Goal: Task Accomplishment & Management: Manage account settings

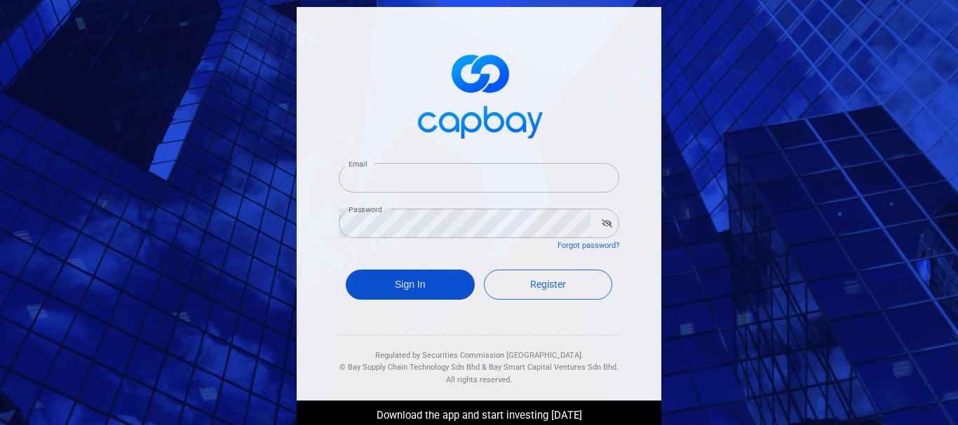
type input "[EMAIL_ADDRESS][DOMAIN_NAME]"
click at [411, 281] on button "Sign In" at bounding box center [410, 285] width 129 height 30
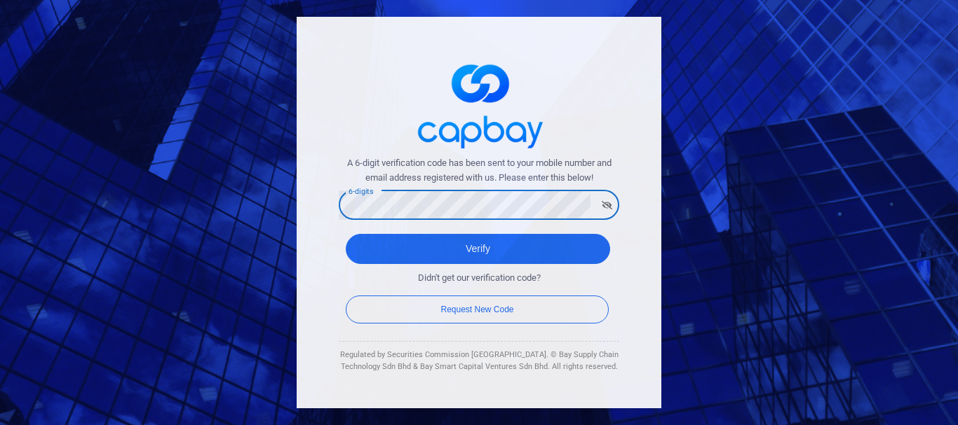
click at [346, 234] on button "Verify" at bounding box center [478, 249] width 264 height 30
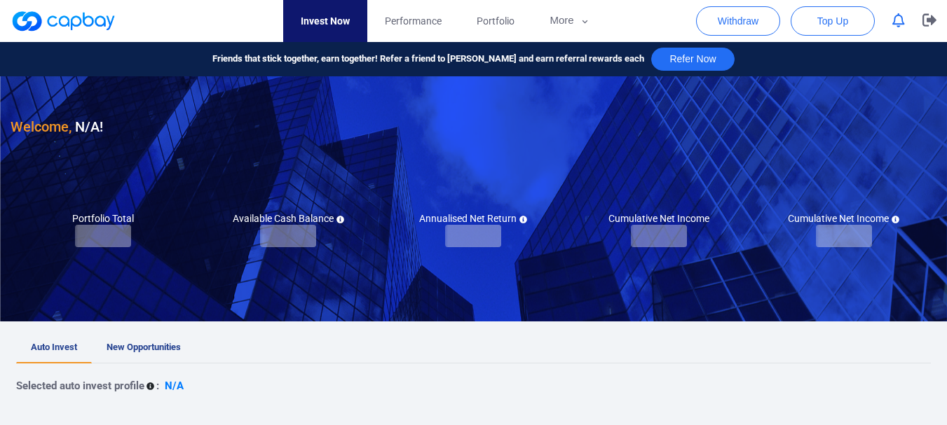
checkbox input "true"
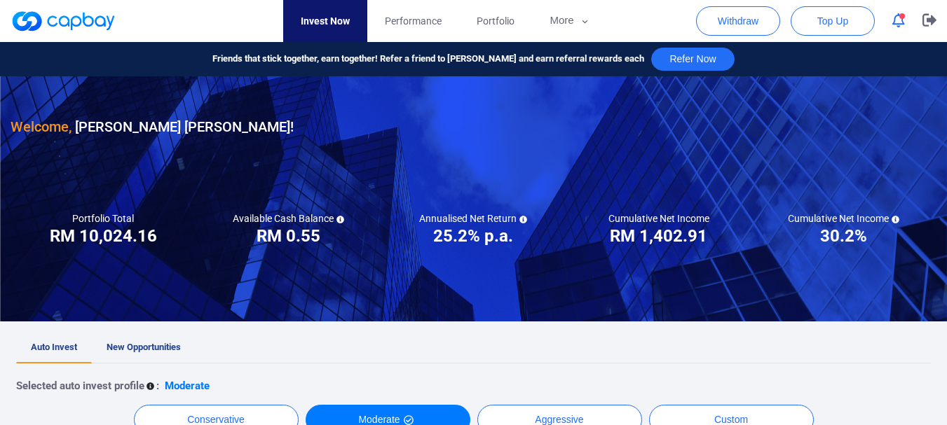
scroll to position [350, 0]
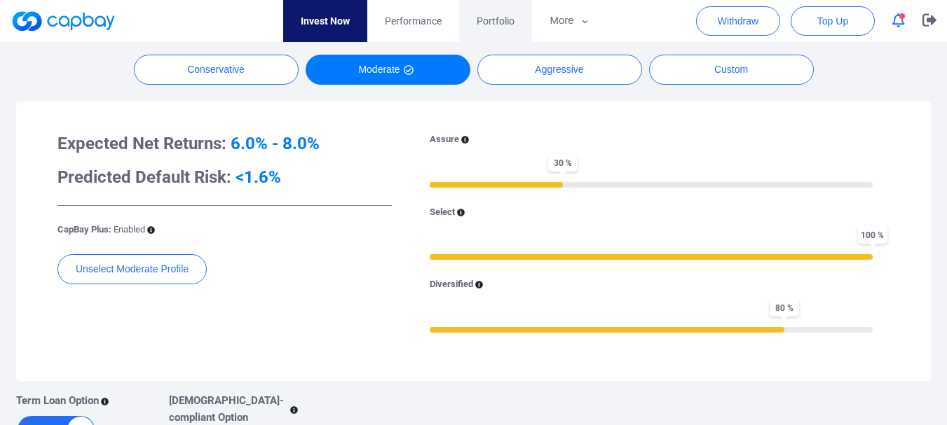
click at [508, 32] on link "Portfolio" at bounding box center [495, 21] width 73 height 42
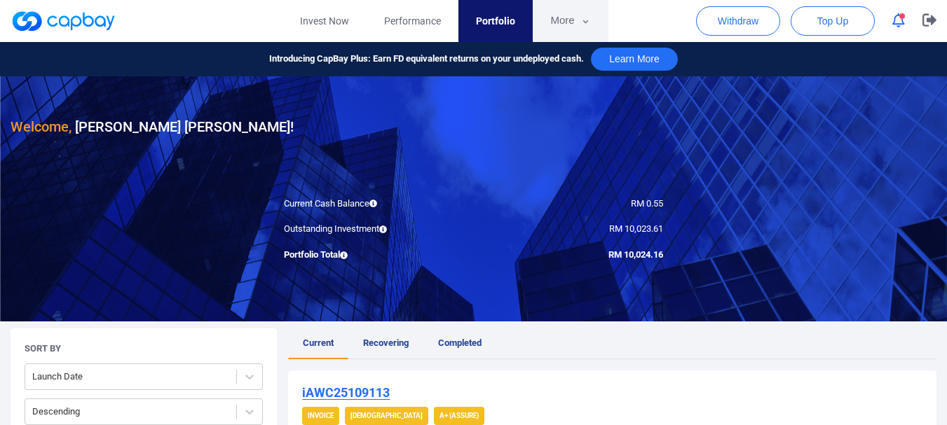
click at [586, 13] on button "More" at bounding box center [570, 21] width 75 height 42
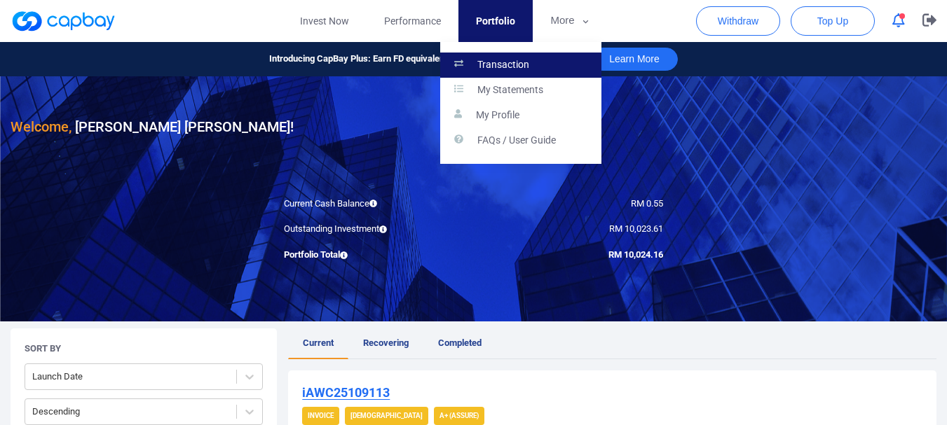
click at [531, 65] on link "Transaction" at bounding box center [520, 65] width 161 height 25
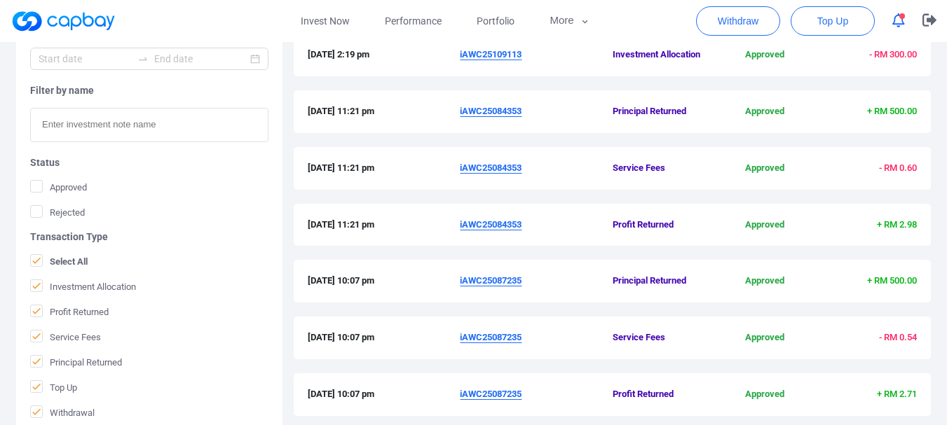
scroll to position [567, 0]
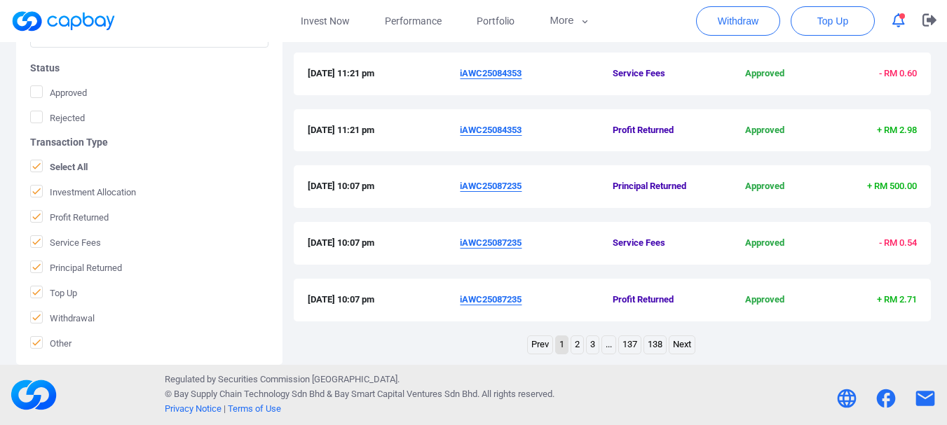
click at [579, 341] on link "2" at bounding box center [577, 345] width 12 height 18
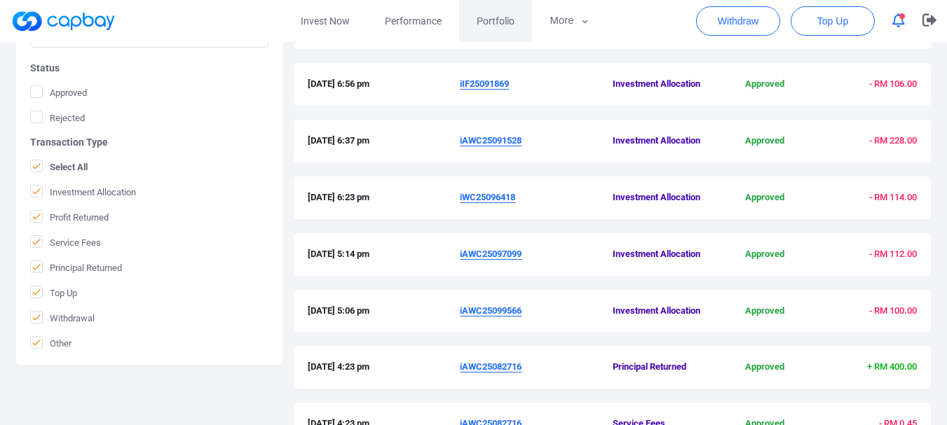
click at [480, 25] on span "Portfolio" at bounding box center [496, 20] width 38 height 15
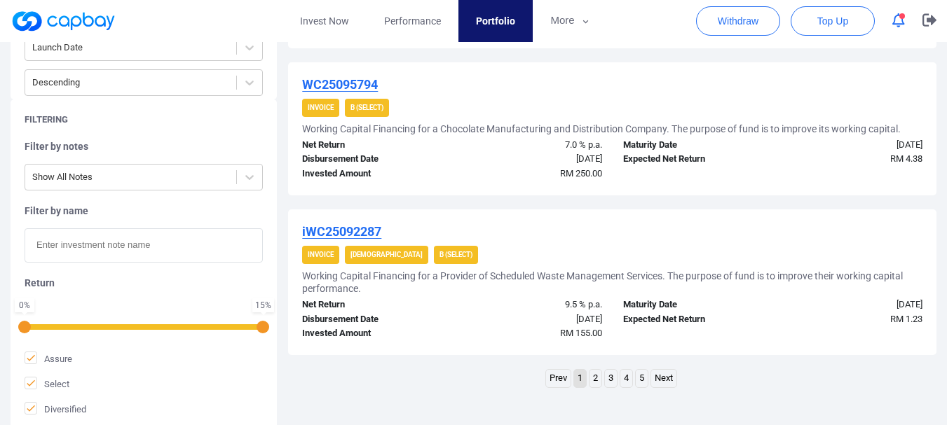
scroll to position [1547, 0]
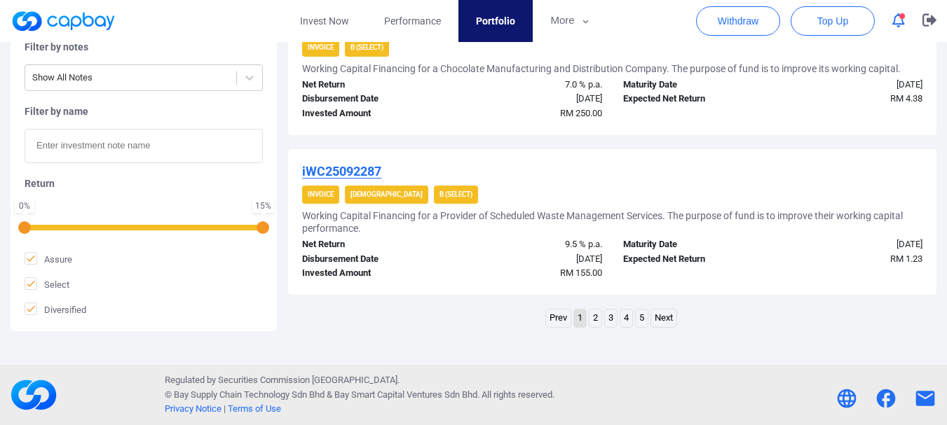
click at [641, 320] on link "5" at bounding box center [642, 319] width 12 height 18
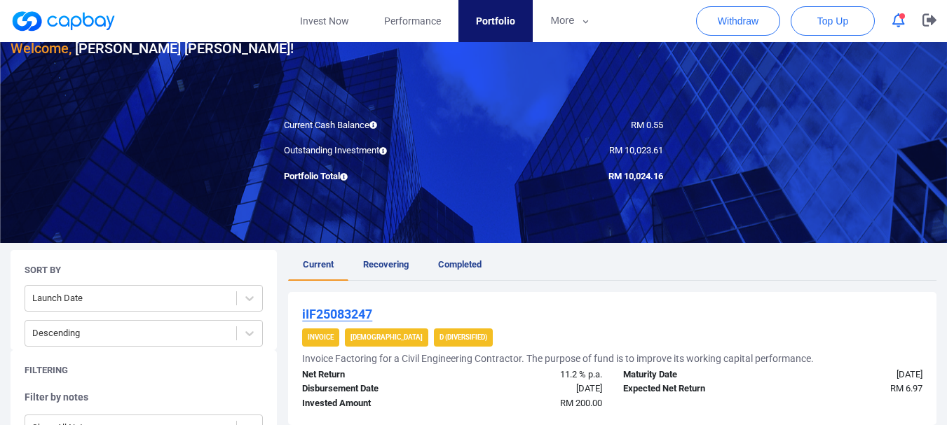
scroll to position [429, 0]
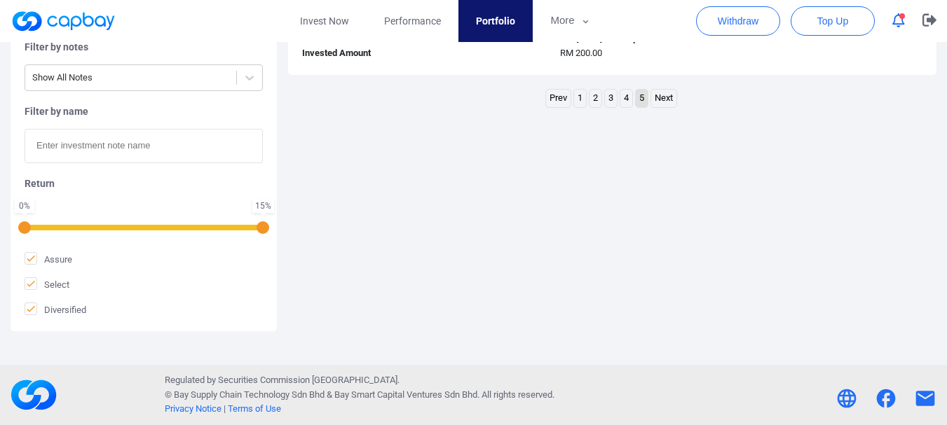
click at [628, 100] on link "4" at bounding box center [626, 99] width 12 height 18
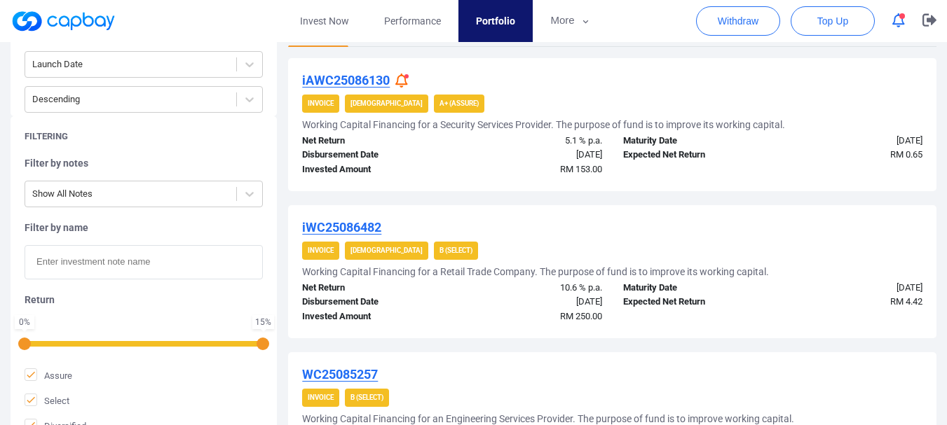
scroll to position [154, 0]
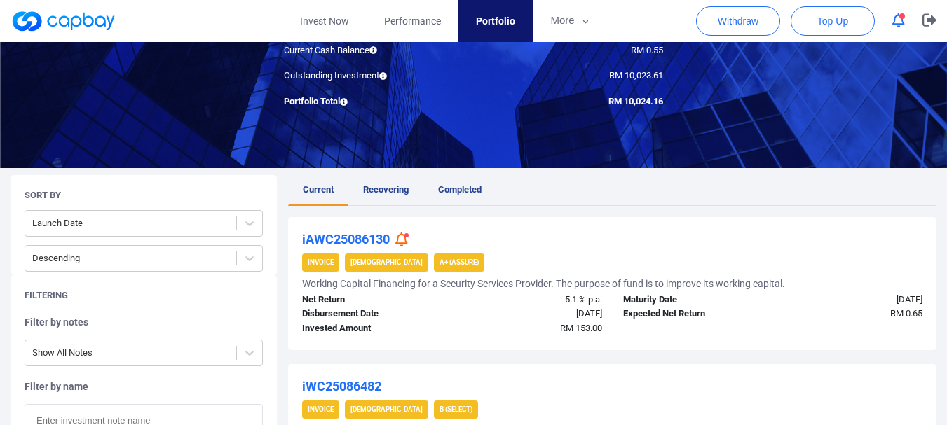
click at [398, 237] on icon at bounding box center [401, 240] width 13 height 15
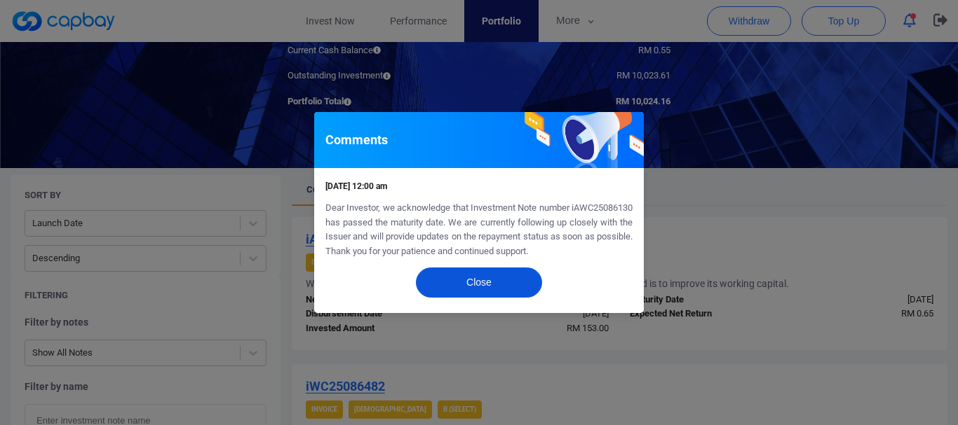
click at [479, 271] on button "Close" at bounding box center [479, 283] width 126 height 30
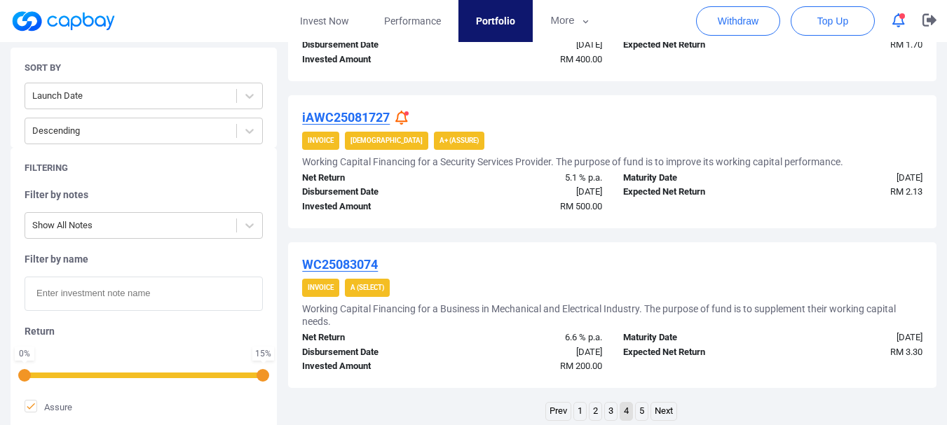
scroll to position [1326, 0]
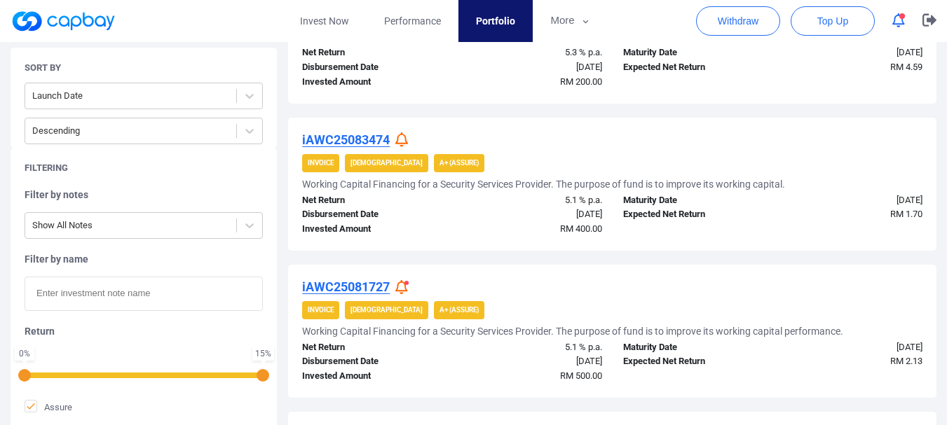
click at [406, 138] on icon at bounding box center [401, 139] width 13 height 15
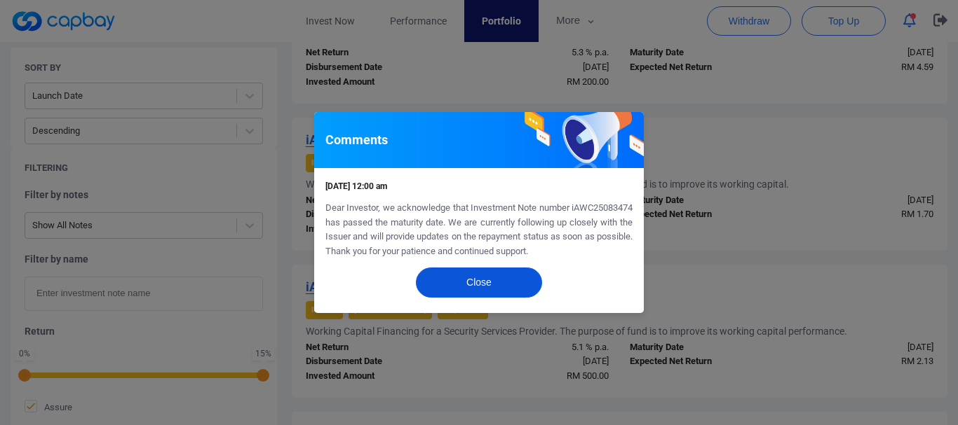
click at [491, 280] on button "Close" at bounding box center [479, 283] width 126 height 30
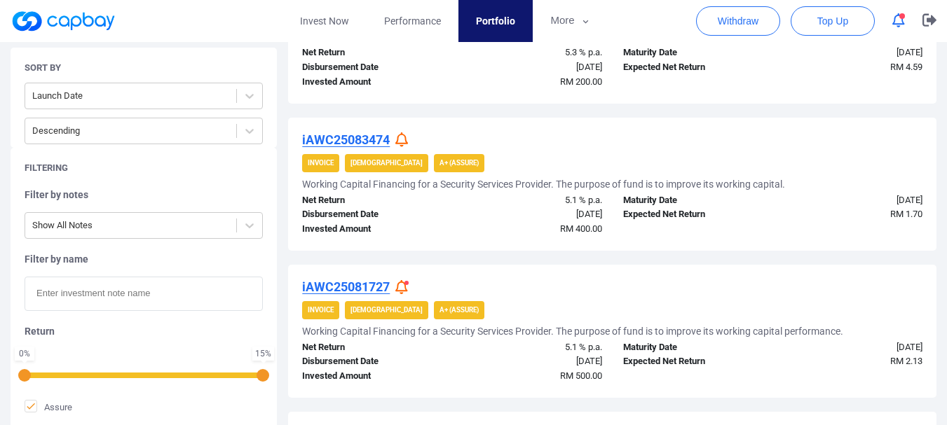
click at [407, 286] on icon at bounding box center [401, 287] width 13 height 15
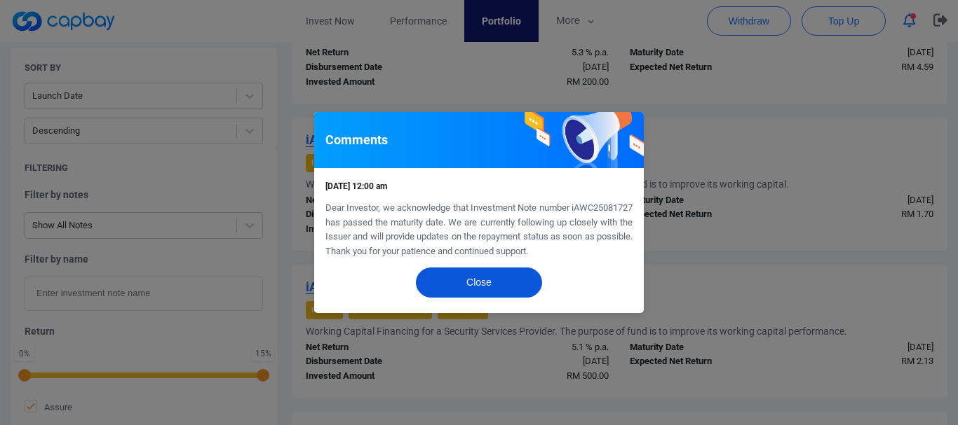
click at [447, 290] on button "Close" at bounding box center [479, 283] width 126 height 30
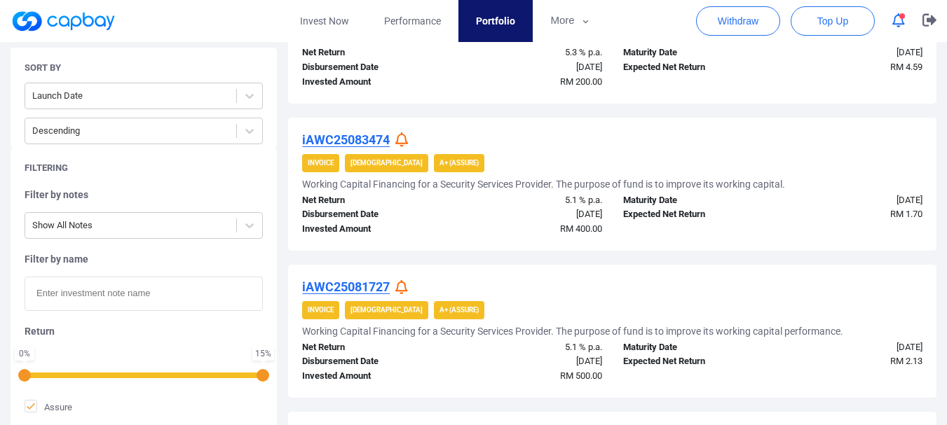
click at [440, 311] on strong "A+ (Assure)" at bounding box center [459, 310] width 39 height 8
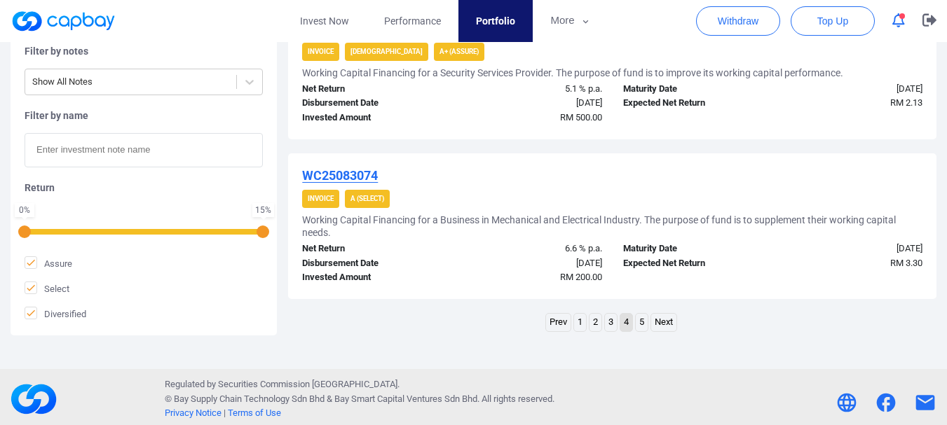
scroll to position [1588, 0]
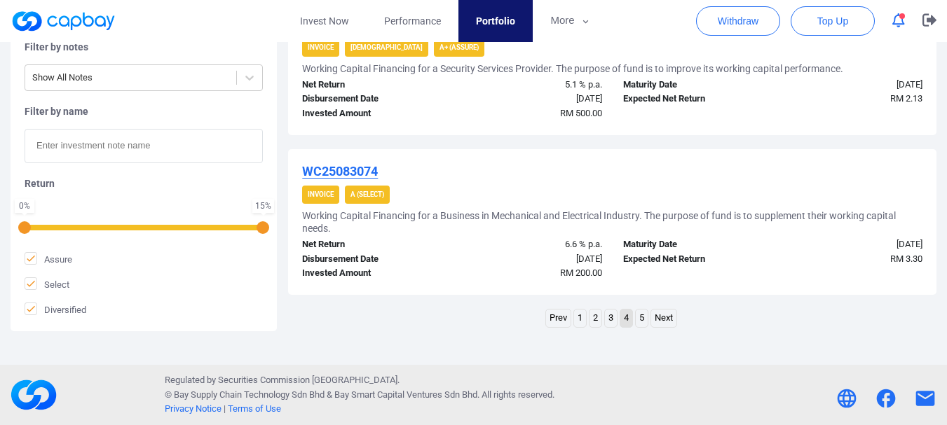
click at [613, 316] on link "3" at bounding box center [611, 319] width 12 height 18
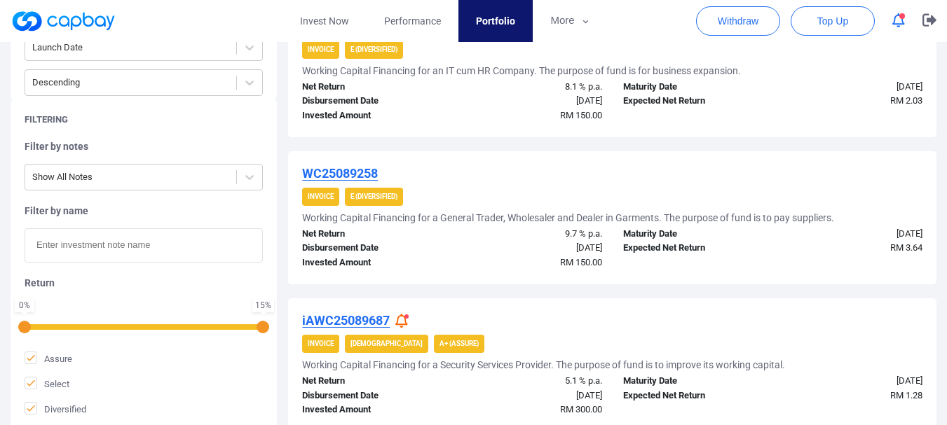
scroll to position [1617, 0]
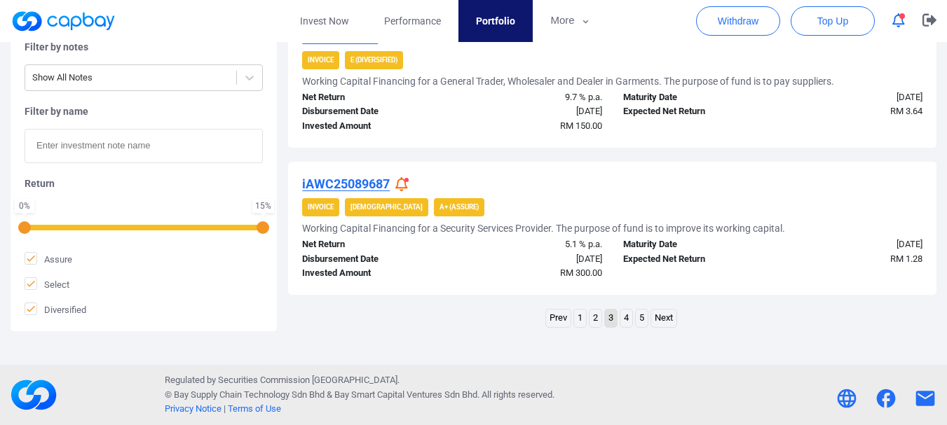
click at [400, 184] on icon at bounding box center [401, 184] width 13 height 15
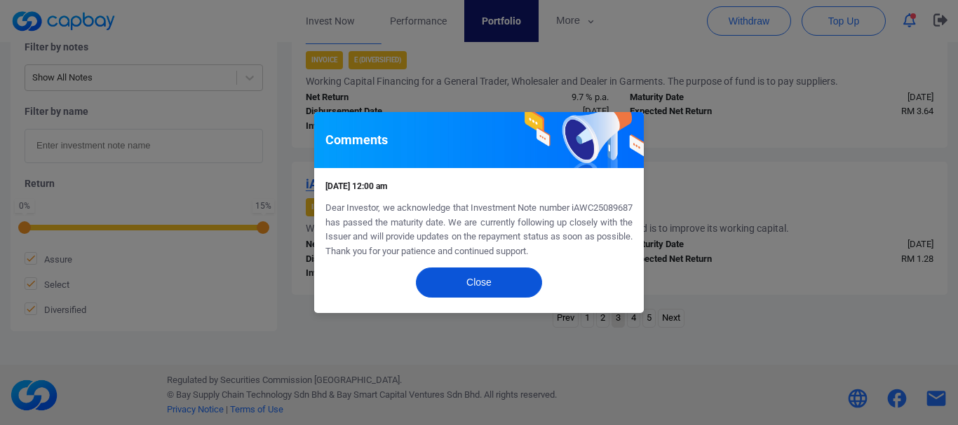
click at [475, 278] on button "Close" at bounding box center [479, 283] width 126 height 30
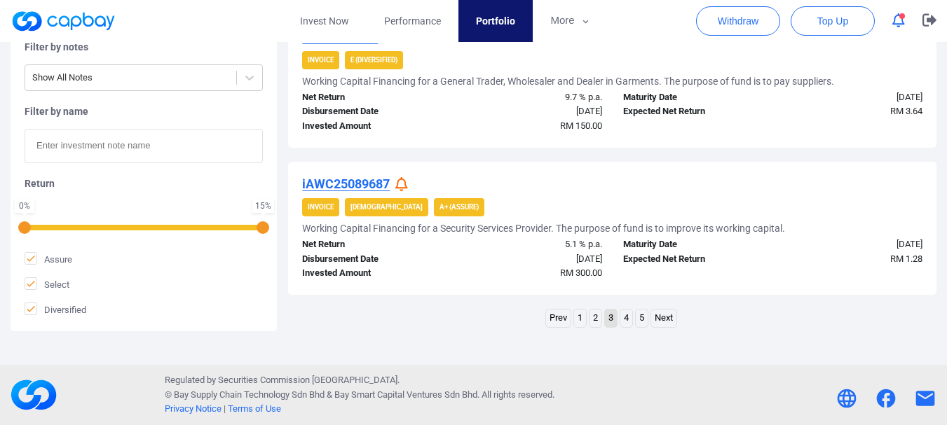
click at [592, 317] on link "2" at bounding box center [596, 319] width 12 height 18
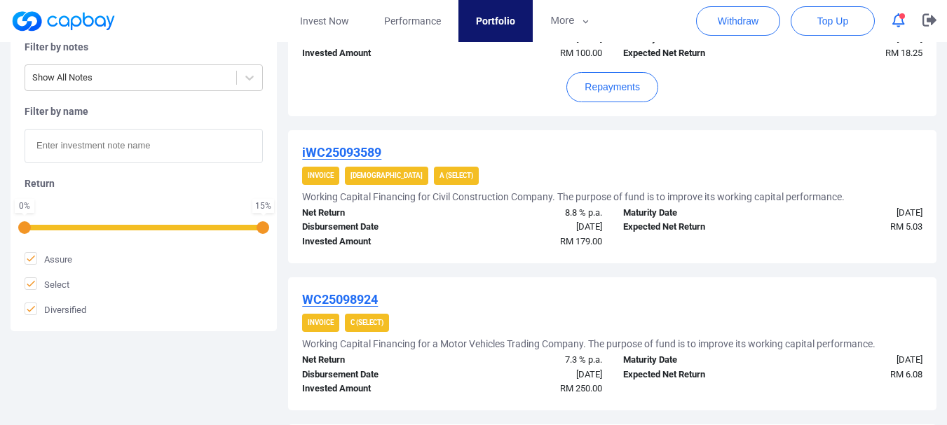
scroll to position [0, 0]
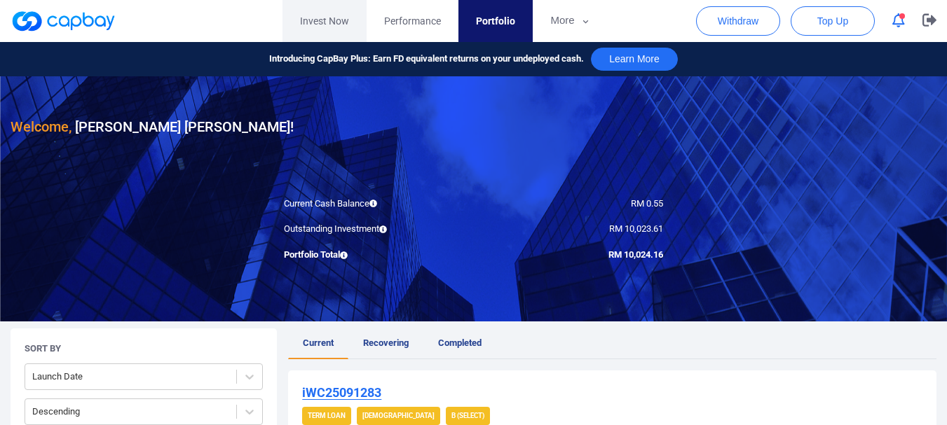
click at [313, 21] on link "Invest Now" at bounding box center [324, 21] width 84 height 42
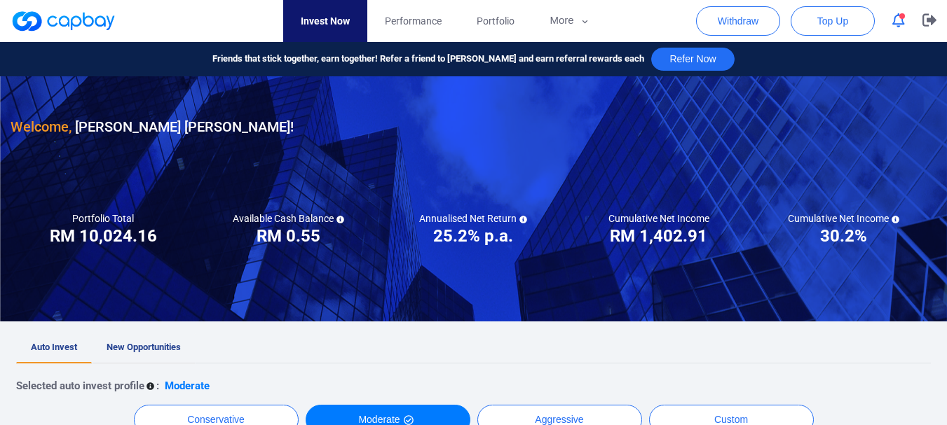
click at [169, 344] on span "New Opportunities" at bounding box center [144, 347] width 74 height 11
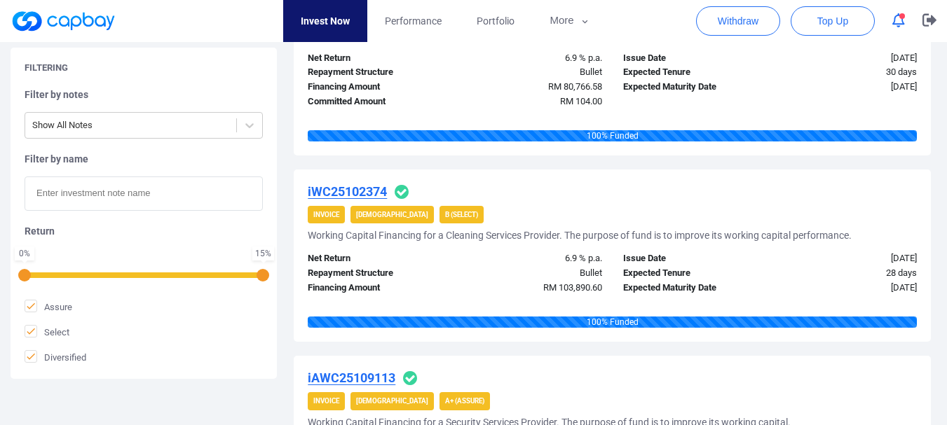
scroll to position [20, 0]
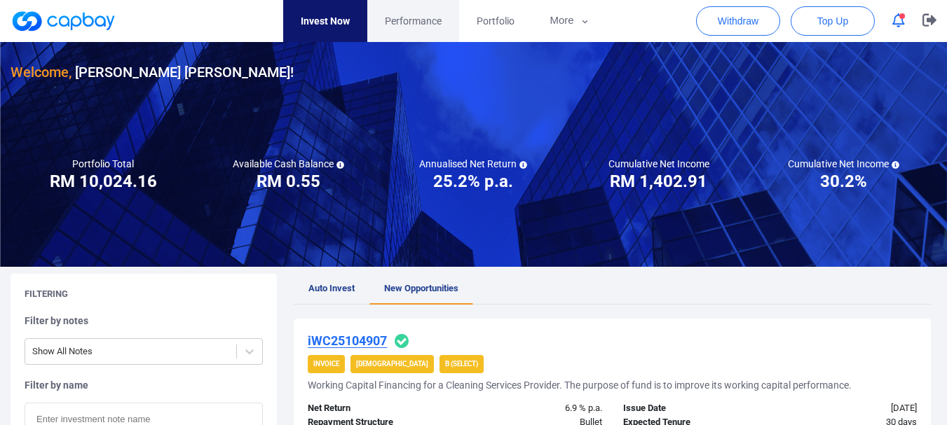
click at [372, 29] on link "Performance" at bounding box center [413, 21] width 92 height 42
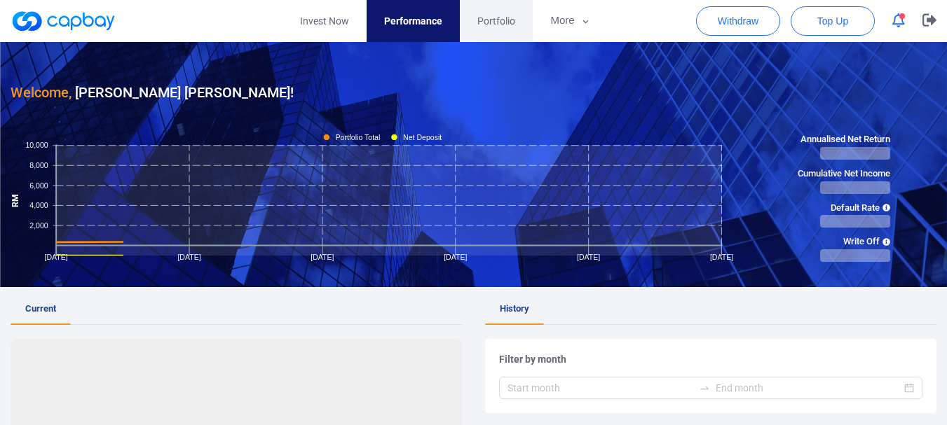
click at [465, 23] on link "Portfolio" at bounding box center [496, 21] width 73 height 42
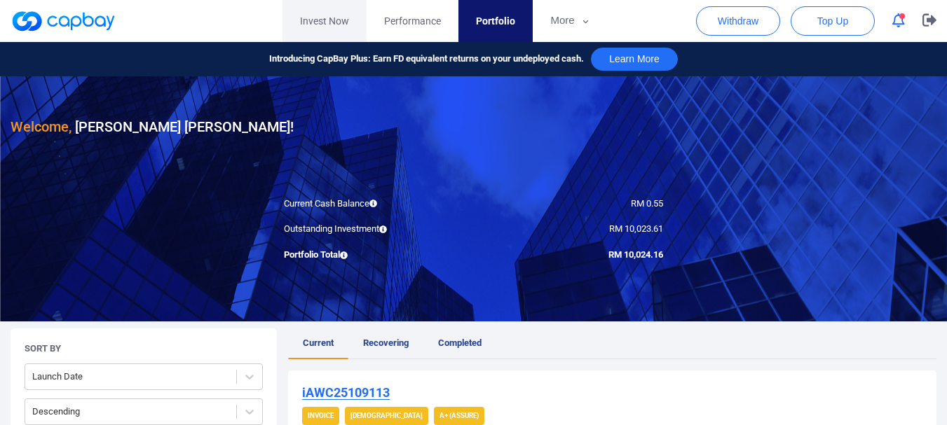
click at [315, 20] on link "Invest Now" at bounding box center [324, 21] width 84 height 42
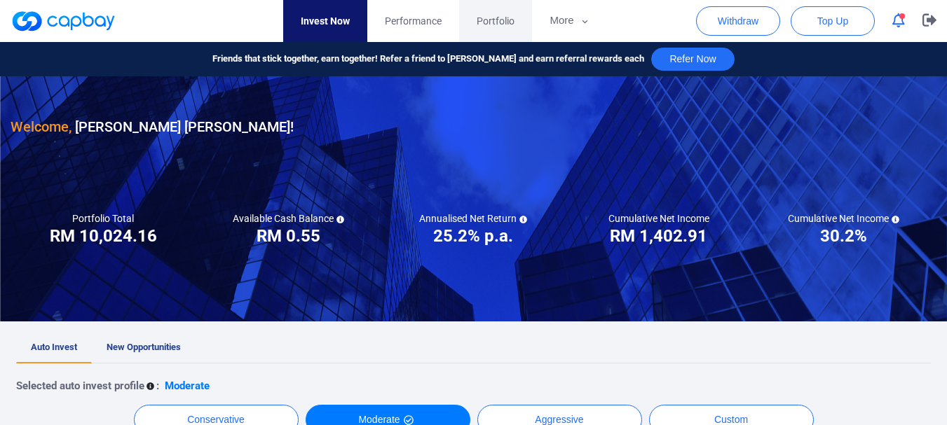
click at [531, 21] on link "Portfolio" at bounding box center [495, 21] width 73 height 42
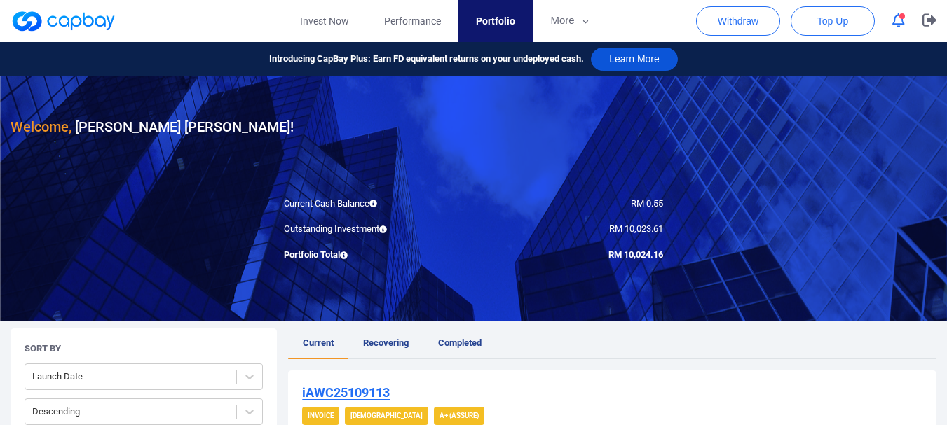
click at [636, 61] on button "Learn More" at bounding box center [634, 59] width 87 height 23
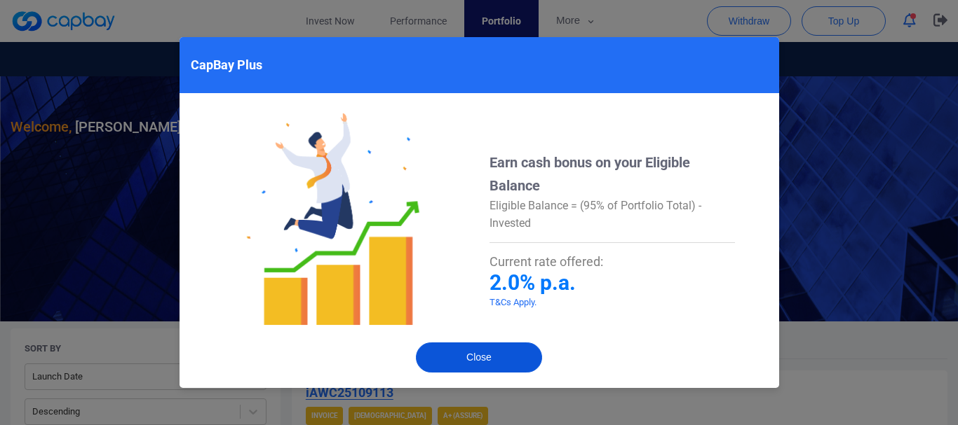
click at [489, 353] on button "Close" at bounding box center [479, 358] width 126 height 30
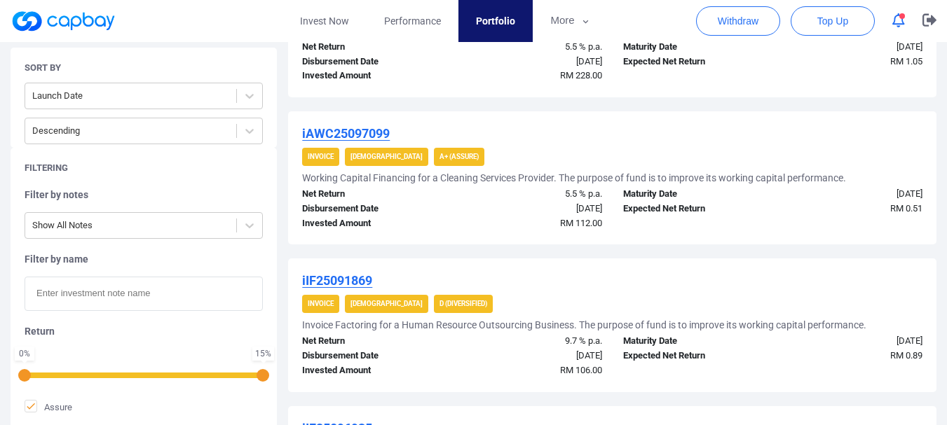
scroll to position [350, 0]
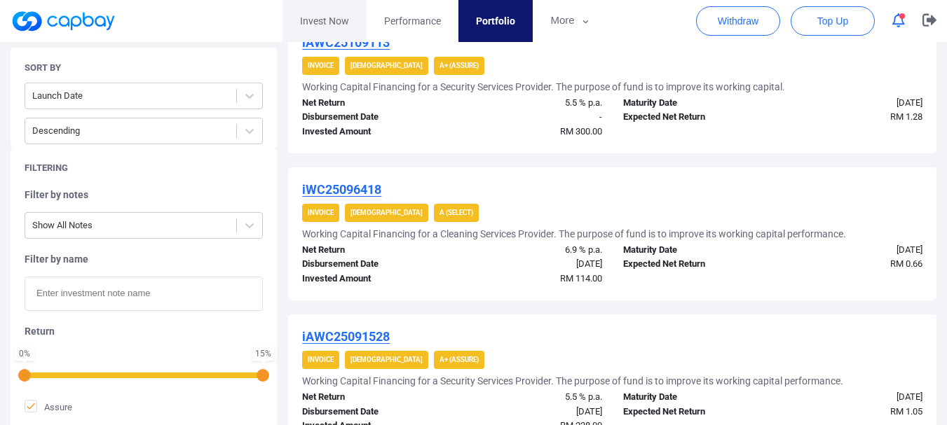
click at [301, 24] on link "Invest Now" at bounding box center [324, 21] width 84 height 42
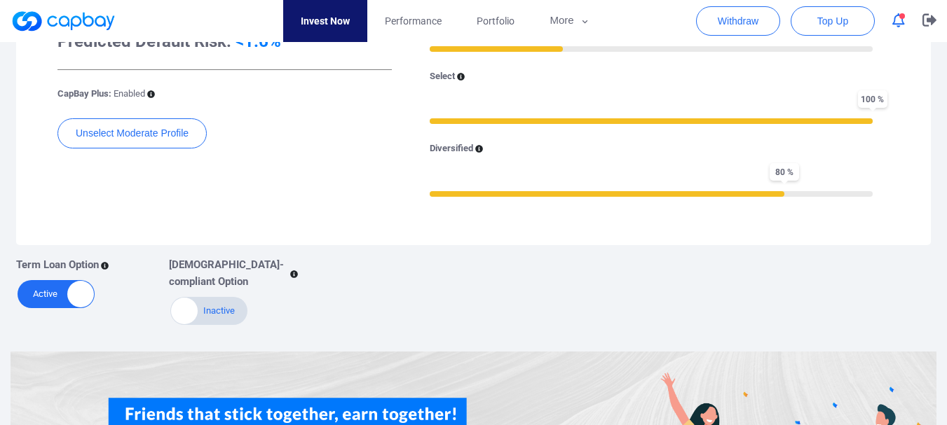
scroll to position [483, 0]
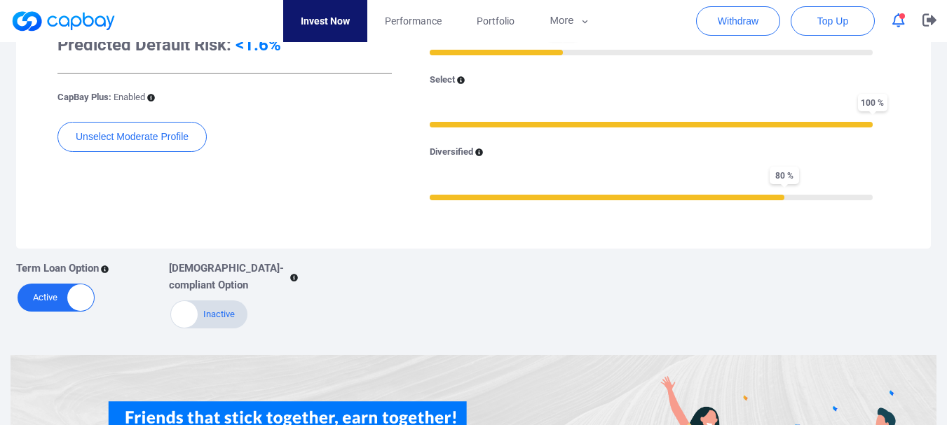
click at [114, 269] on div "Term Loan Option" at bounding box center [82, 268] width 132 height 17
click at [102, 272] on div "Term Loan Option" at bounding box center [82, 268] width 132 height 17
click at [109, 266] on icon at bounding box center [105, 270] width 8 height 8
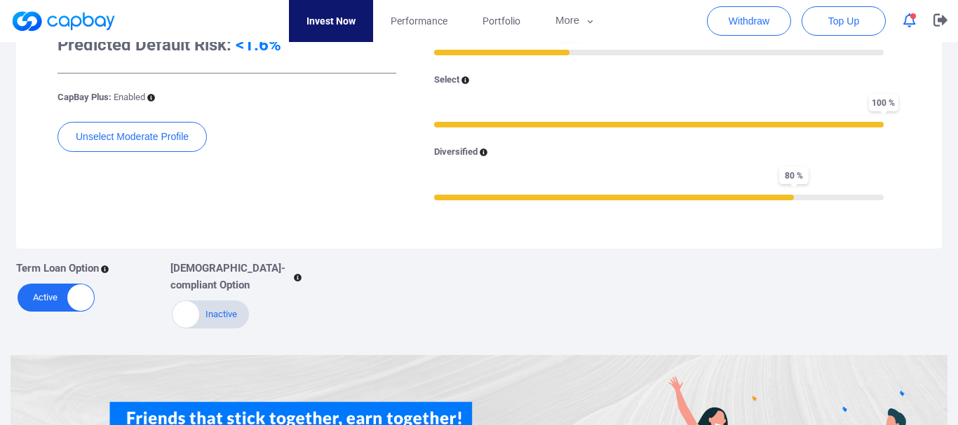
click at [109, 268] on div "About Term loans are investment notes with tenures over 6 months to 3+ years. E…" at bounding box center [479, 212] width 958 height 425
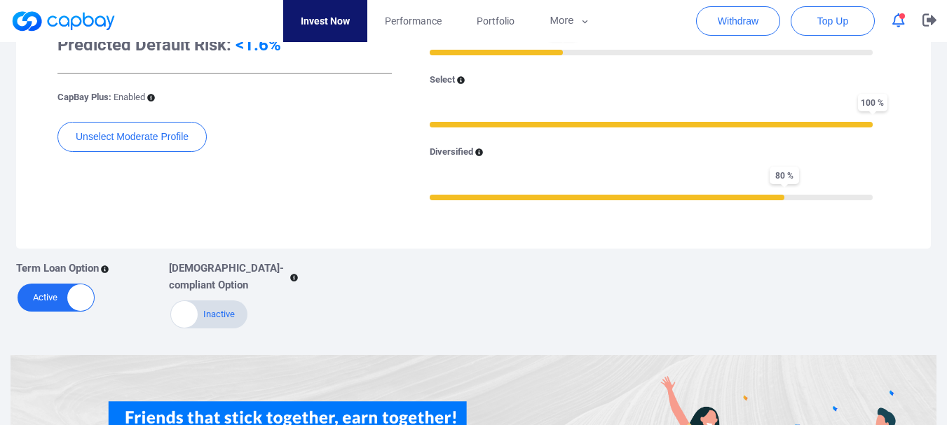
click at [109, 268] on icon at bounding box center [105, 270] width 8 height 8
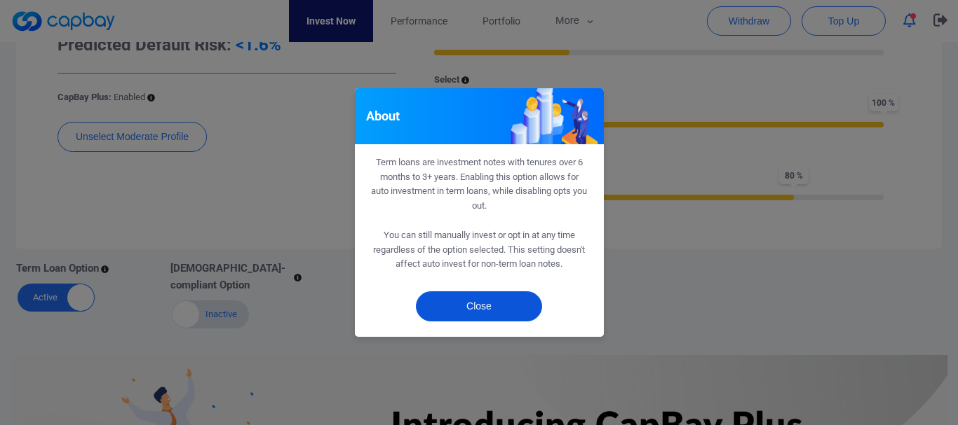
click at [468, 308] on button "Close" at bounding box center [479, 307] width 126 height 30
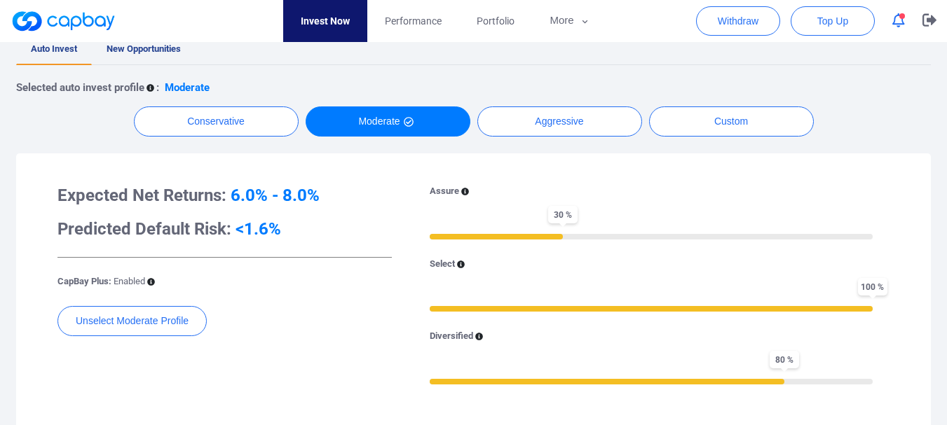
scroll to position [283, 0]
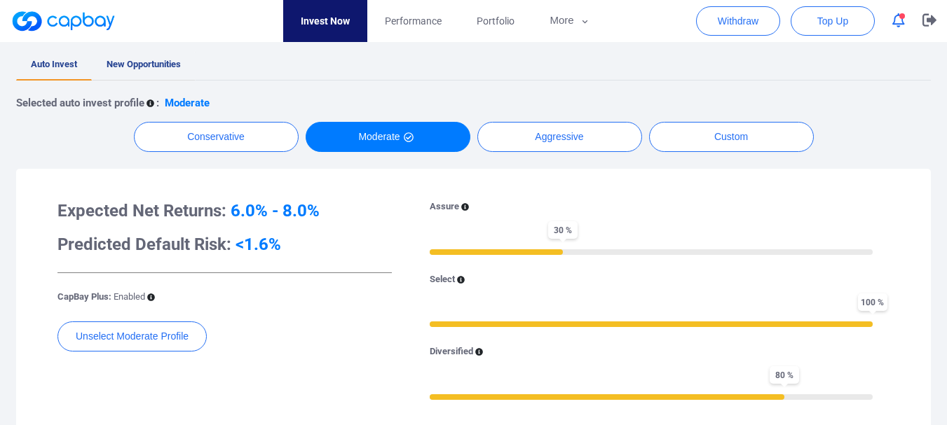
click at [145, 66] on span "New Opportunities" at bounding box center [144, 64] width 74 height 11
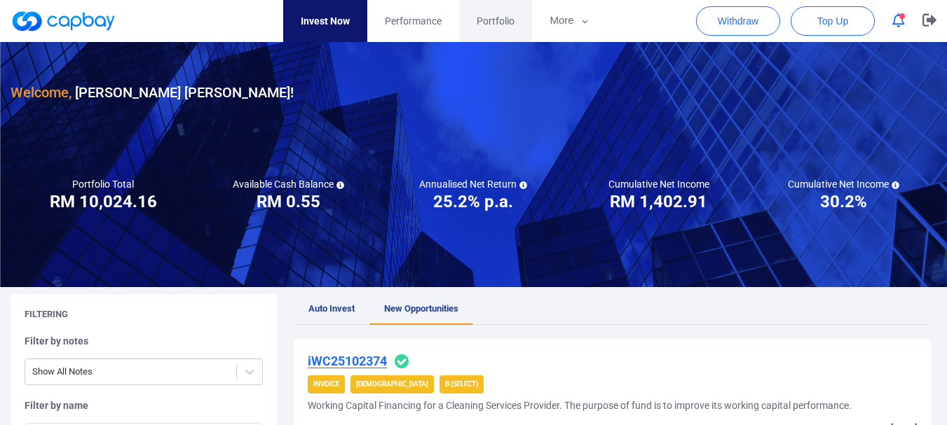
click at [497, 21] on span "Portfolio" at bounding box center [496, 20] width 38 height 15
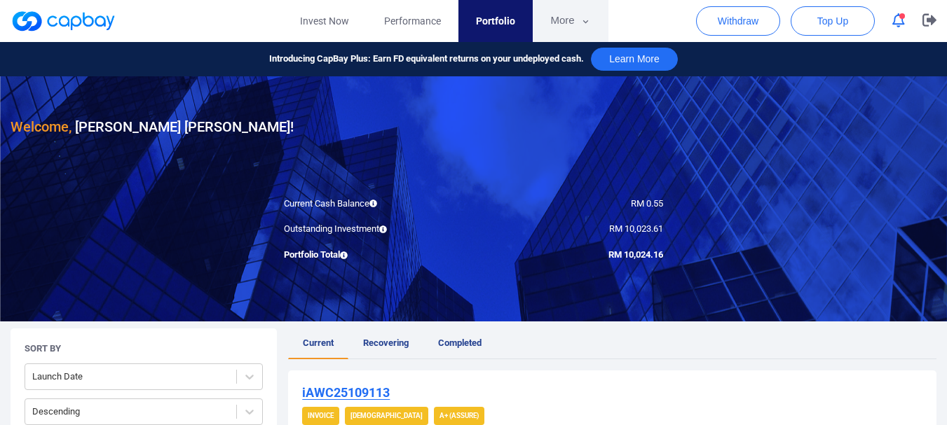
click at [563, 34] on button "More" at bounding box center [570, 21] width 75 height 42
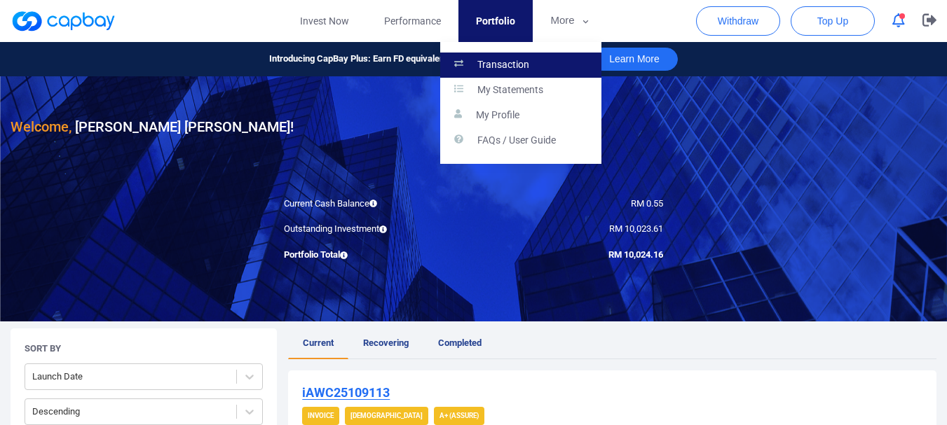
click at [545, 73] on link "Transaction" at bounding box center [520, 65] width 161 height 25
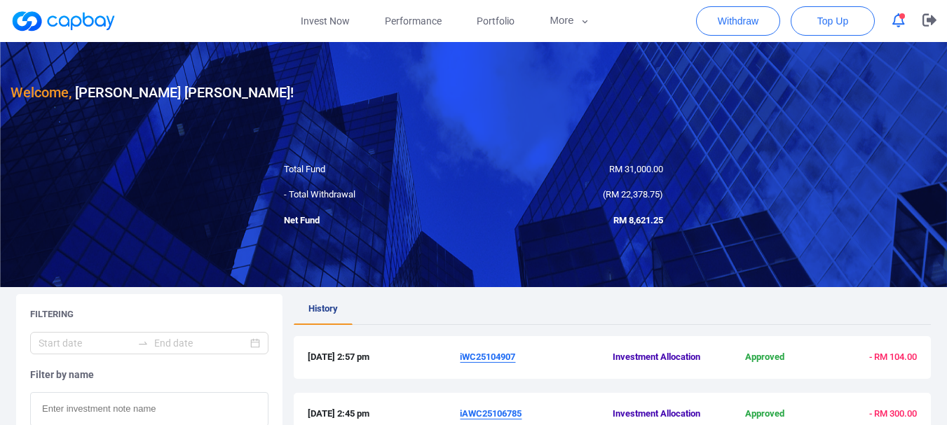
scroll to position [350, 0]
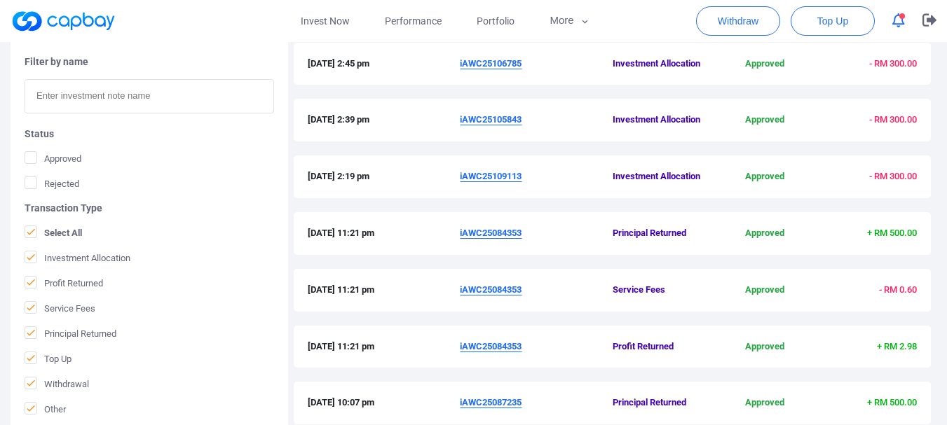
click at [67, 29] on link at bounding box center [63, 21] width 105 height 22
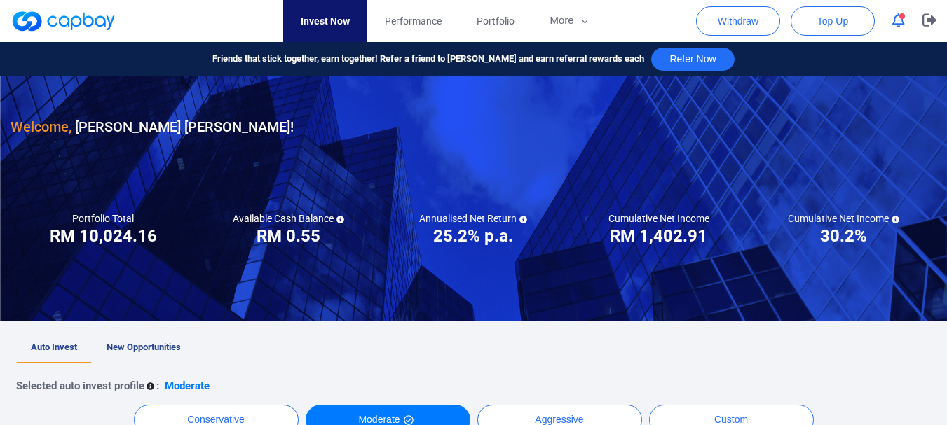
click at [67, 29] on link at bounding box center [63, 21] width 105 height 22
click at [937, 28] on button "button" at bounding box center [929, 21] width 35 height 42
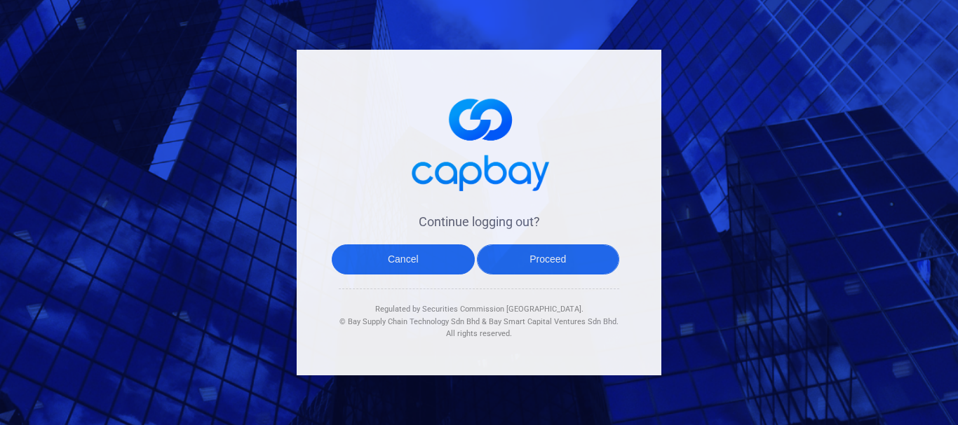
click at [498, 257] on button "Proceed" at bounding box center [548, 260] width 143 height 30
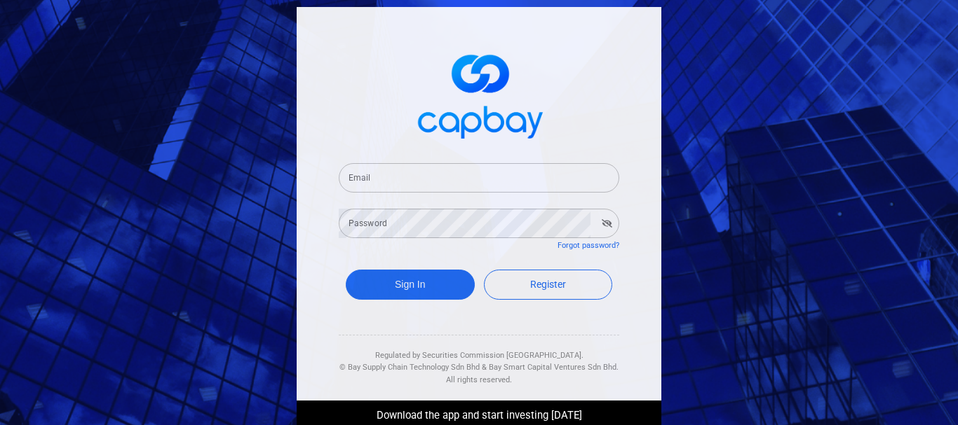
type input "[EMAIL_ADDRESS][DOMAIN_NAME]"
